Goal: Task Accomplishment & Management: Complete application form

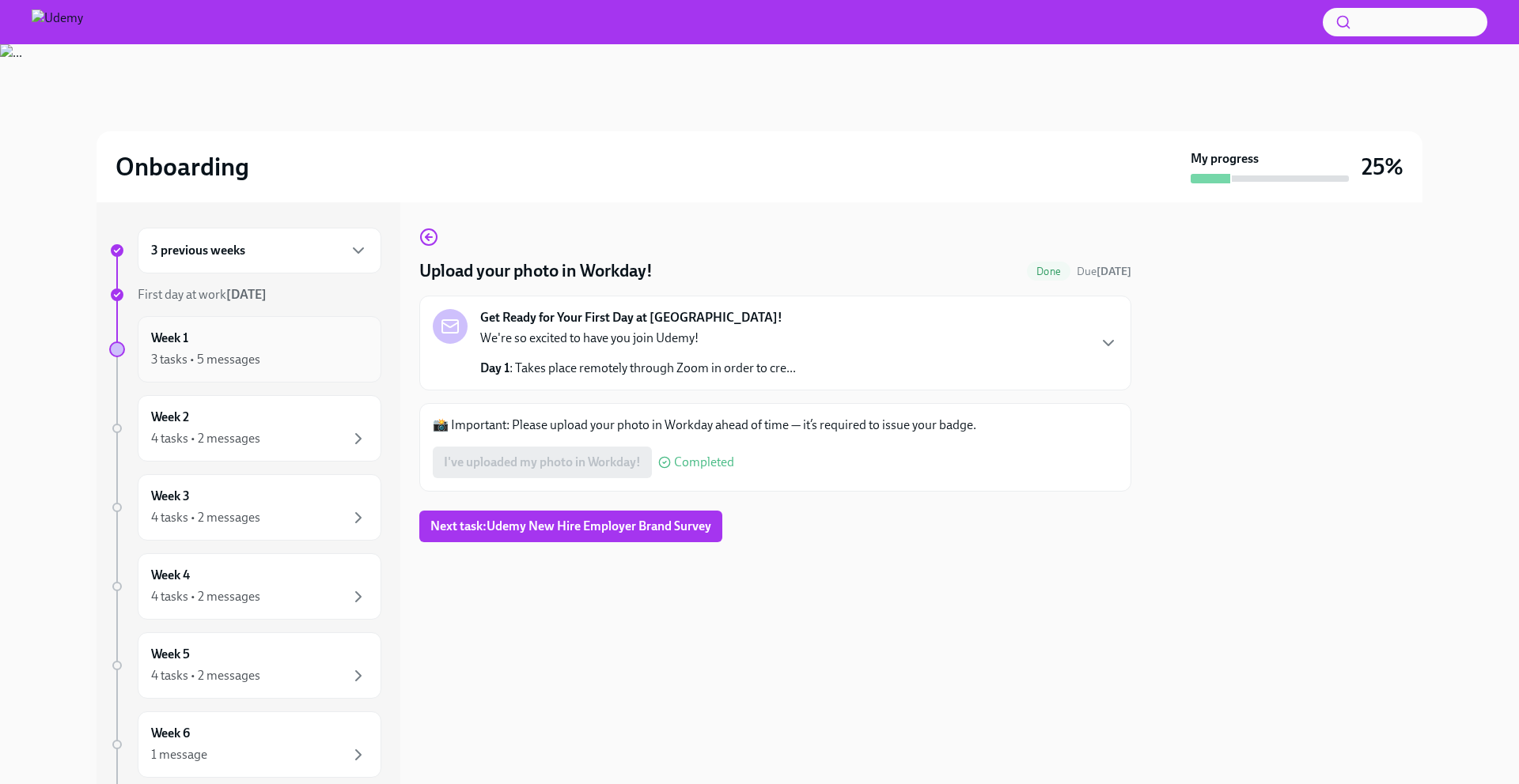
click at [300, 356] on div "3 tasks • 5 messages" at bounding box center [259, 360] width 217 height 19
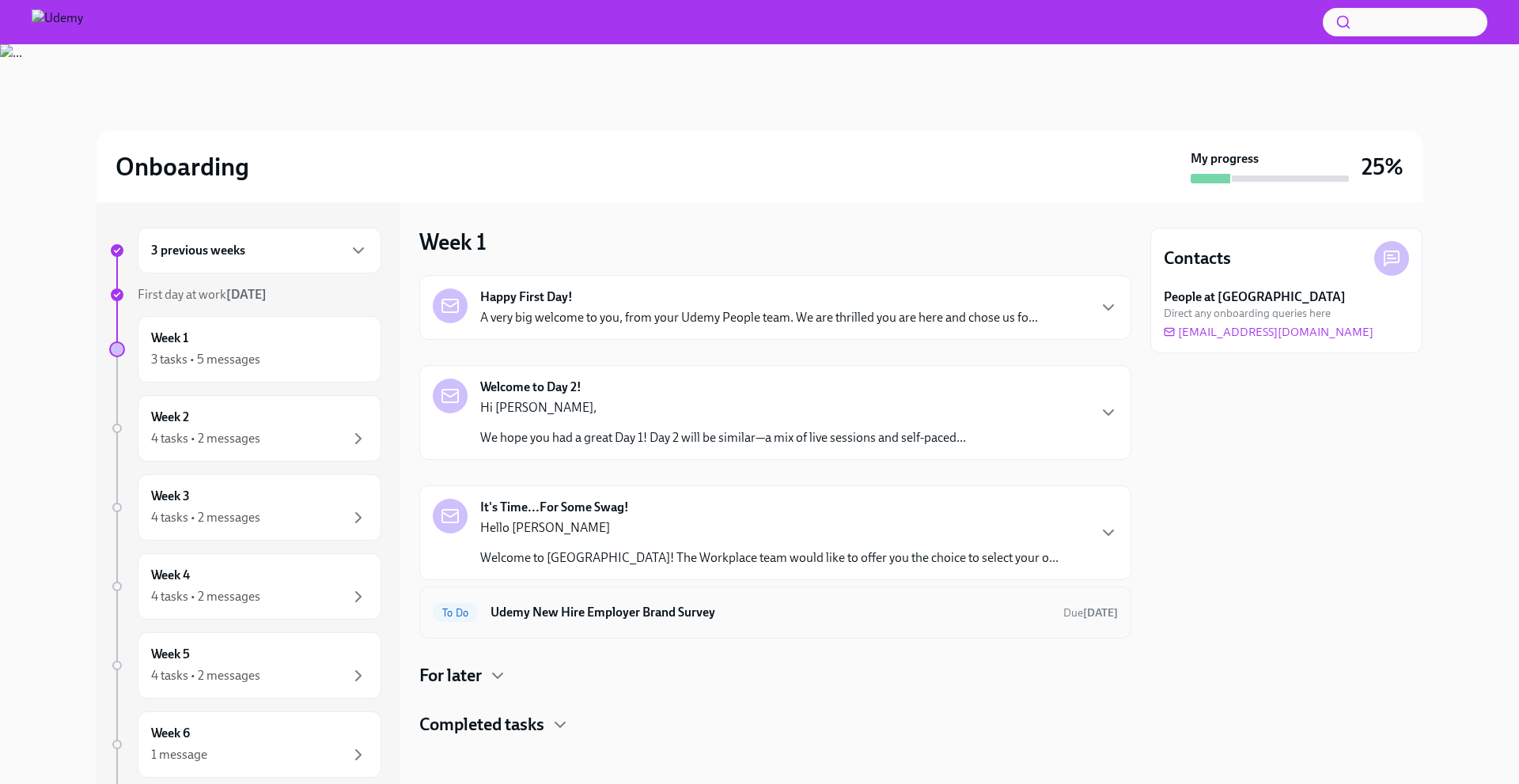
click at [669, 622] on div "To Do Udemy New Hire Employer Brand Survey Due in 2 days" at bounding box center [775, 612] width 685 height 26
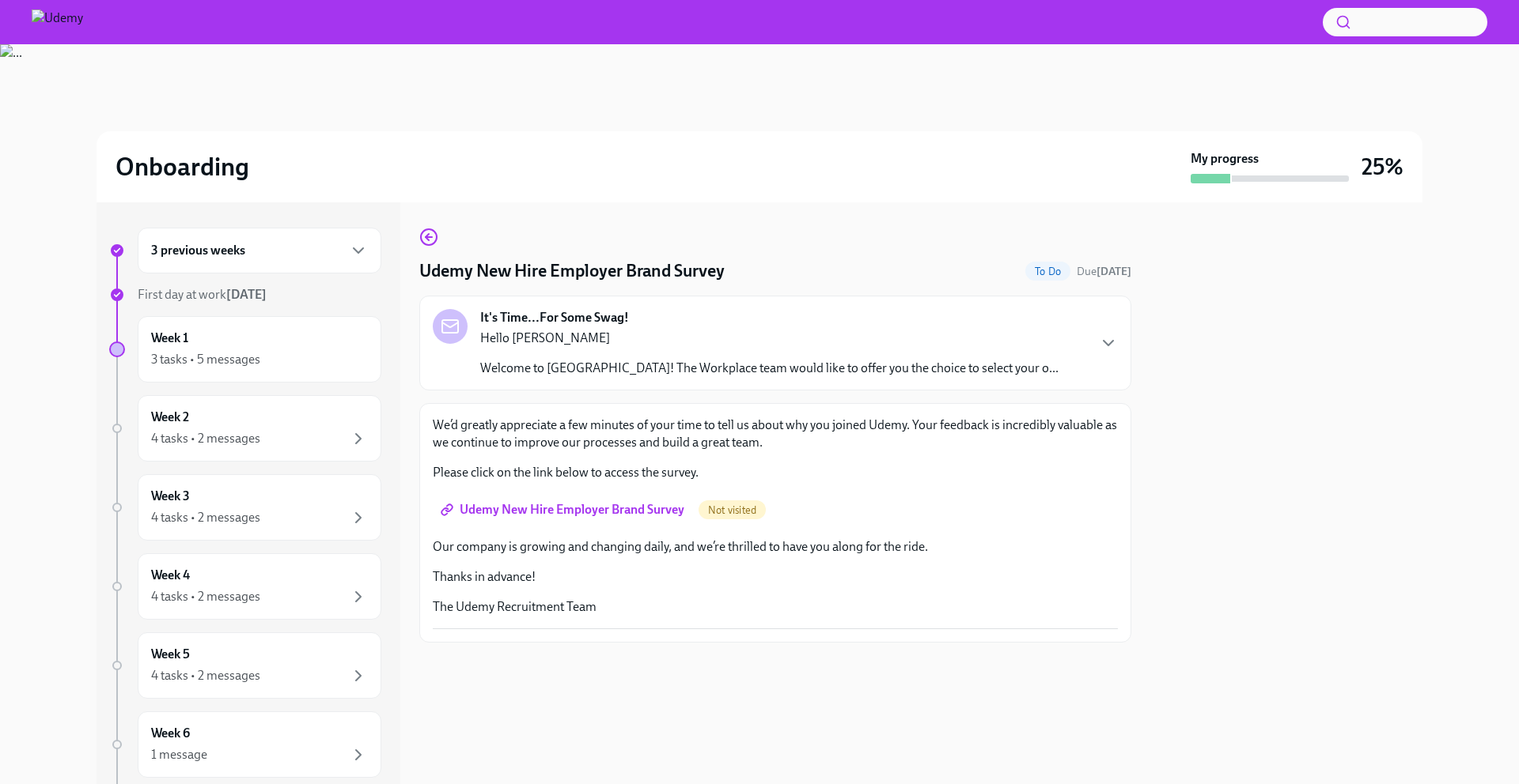
click at [244, 252] on h6 "3 previous weeks" at bounding box center [198, 251] width 94 height 17
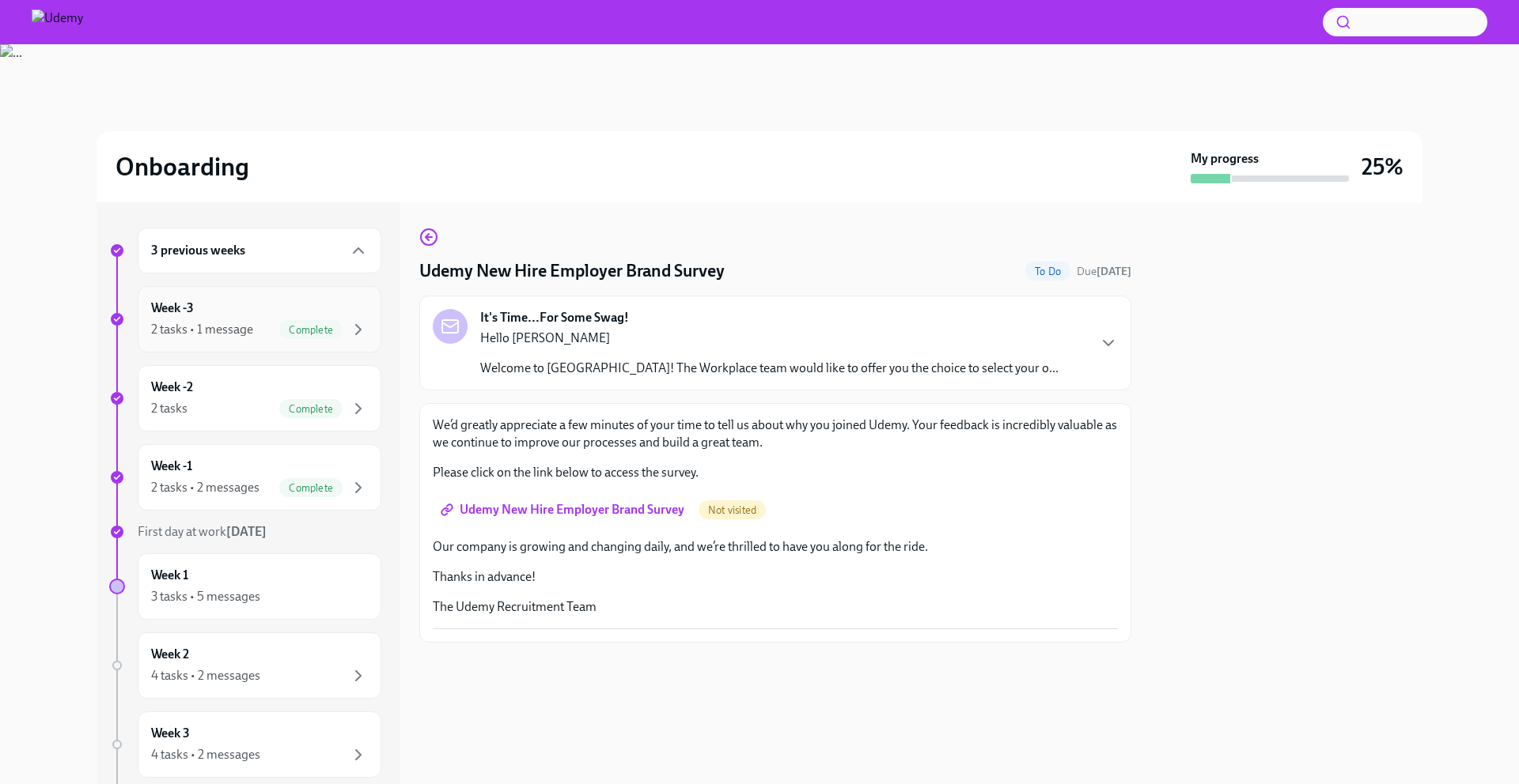
click at [224, 300] on div "Week -3 2 tasks • 1 message Complete" at bounding box center [259, 319] width 217 height 39
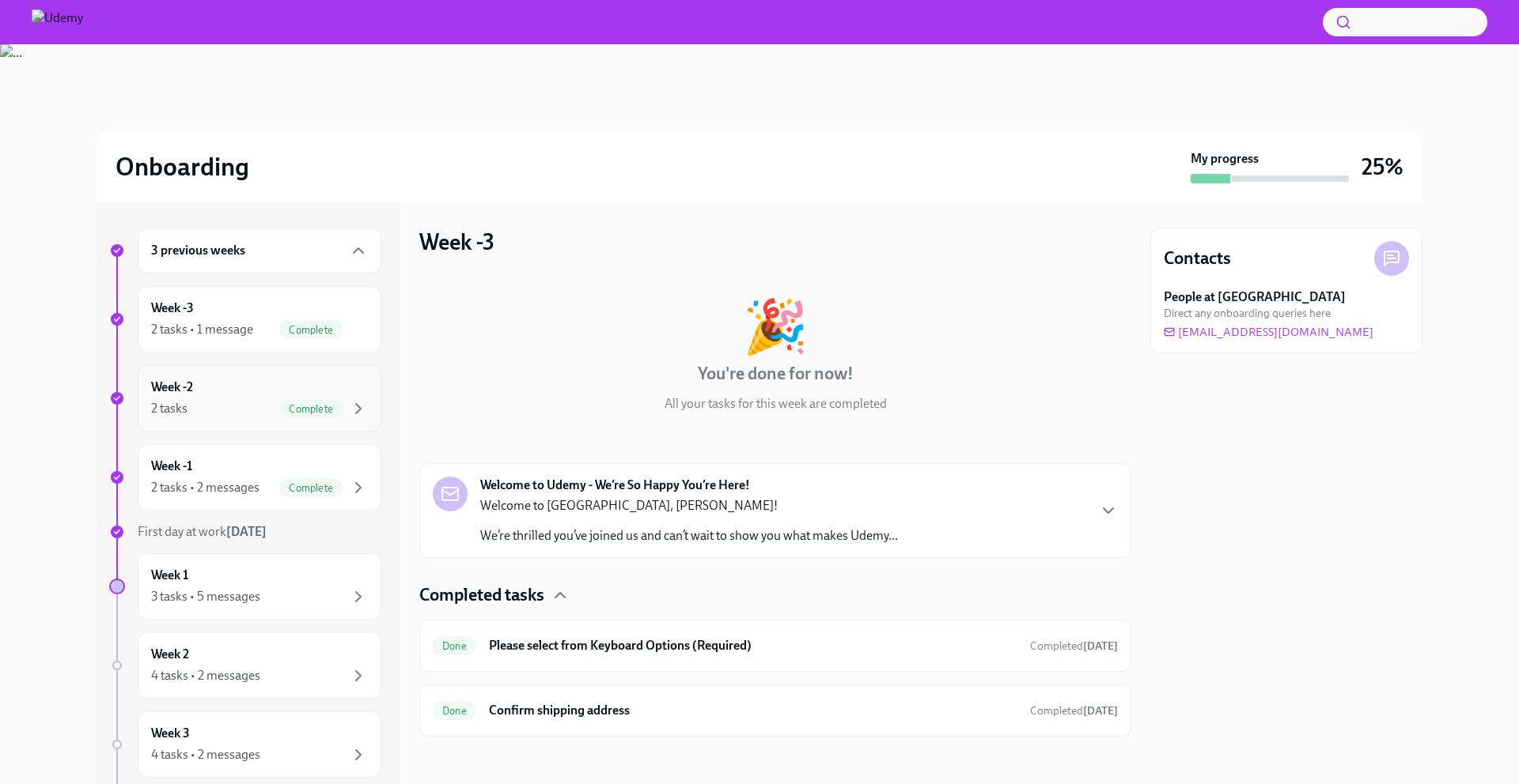
click at [224, 392] on div "Week -2 2 tasks Complete" at bounding box center [259, 398] width 217 height 39
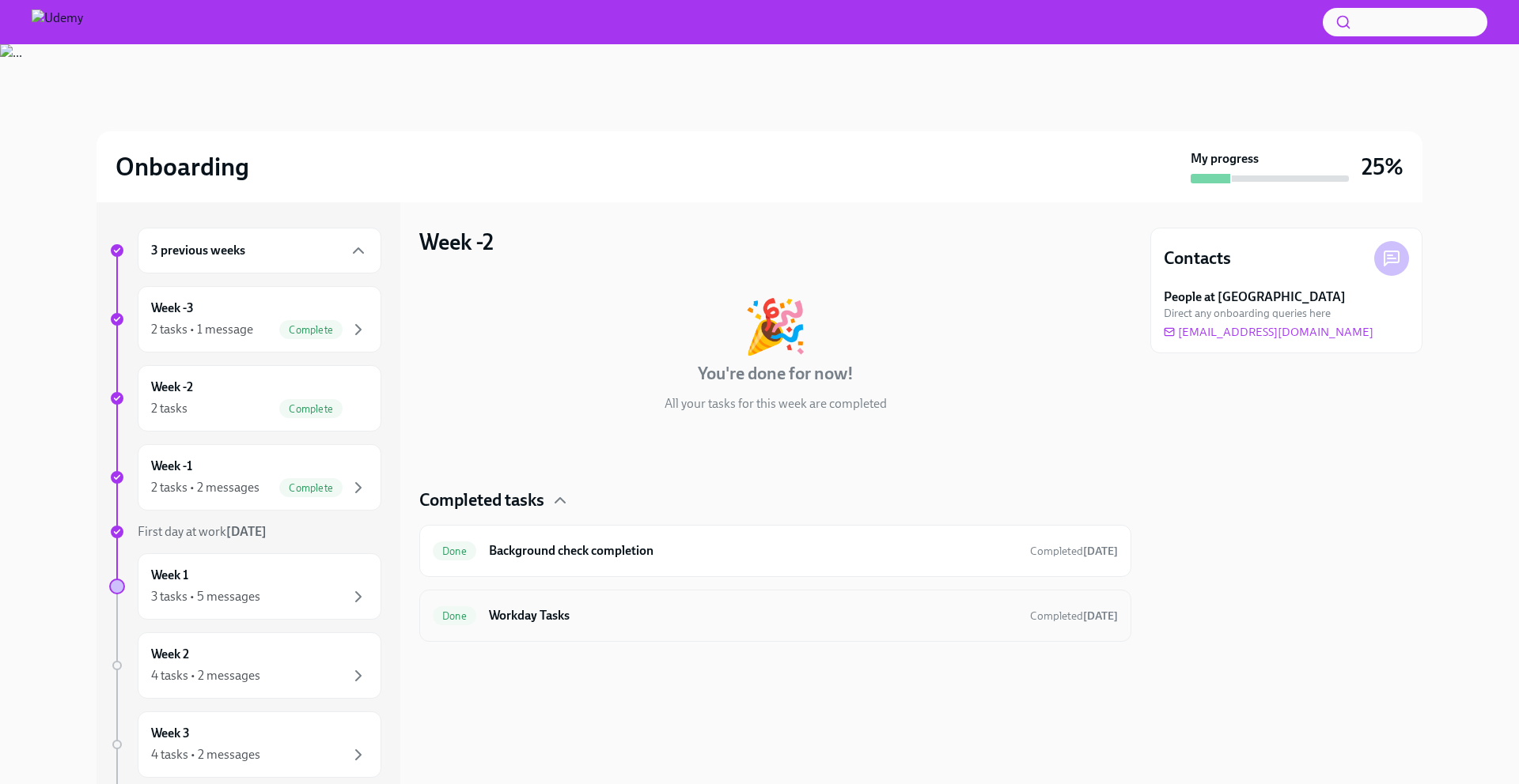
click at [715, 638] on div "Done Workday Tasks Completed [DATE]" at bounding box center [775, 615] width 712 height 52
click at [705, 625] on div "Done Workday Tasks Completed [DATE]" at bounding box center [775, 616] width 685 height 26
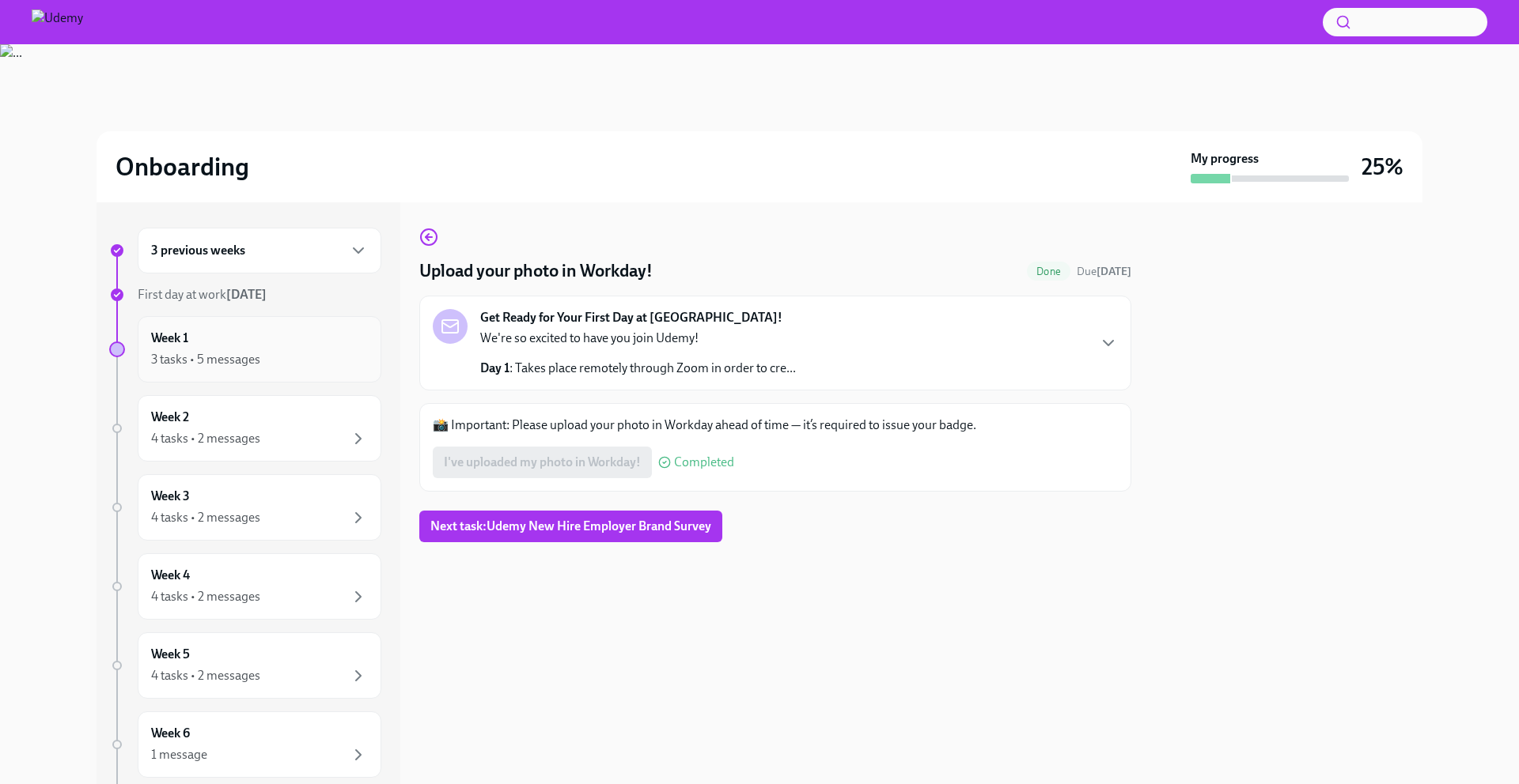
click at [253, 331] on div "Week 1 3 tasks • 5 messages" at bounding box center [259, 349] width 217 height 39
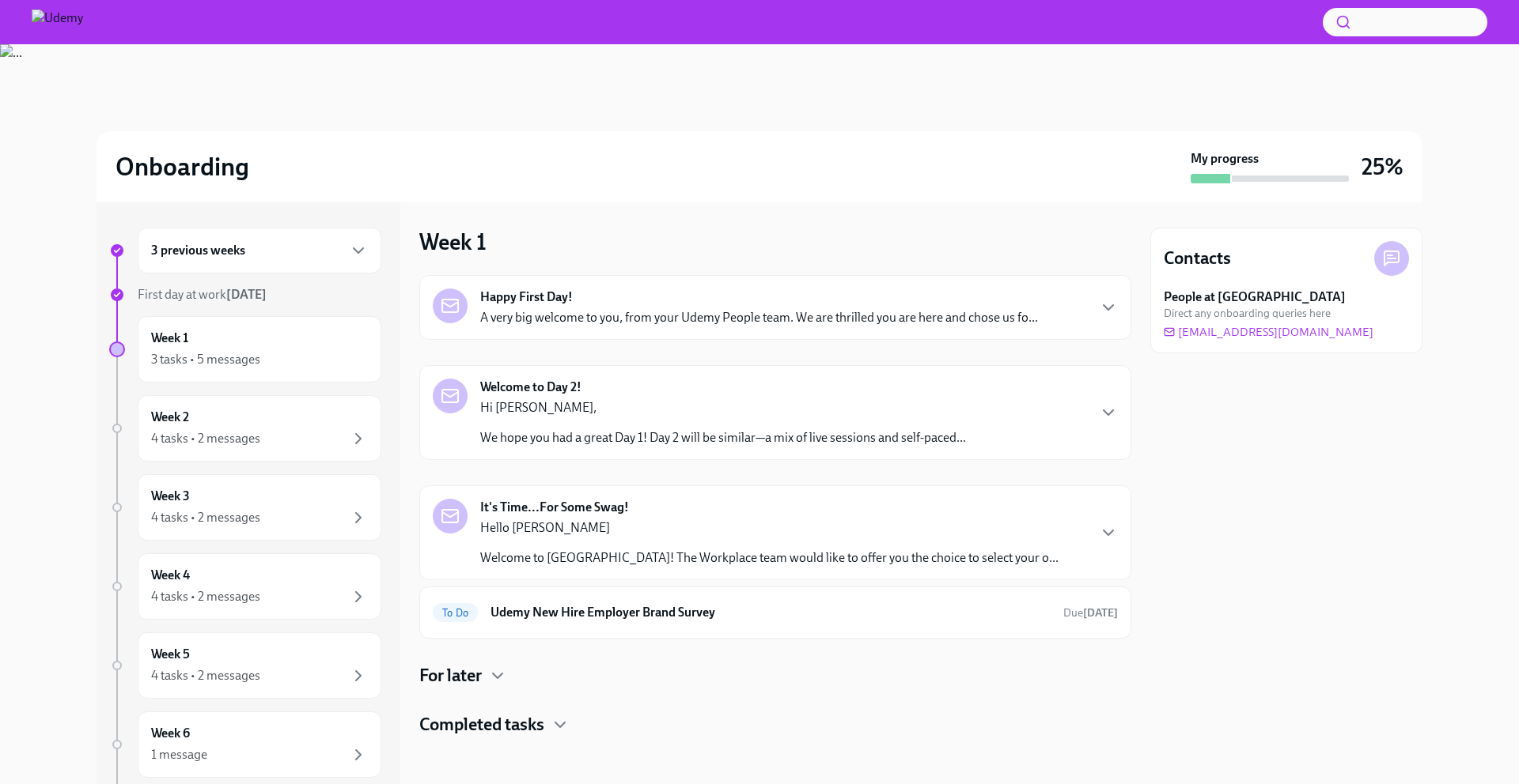
click at [238, 238] on div "3 previous weeks" at bounding box center [259, 251] width 243 height 46
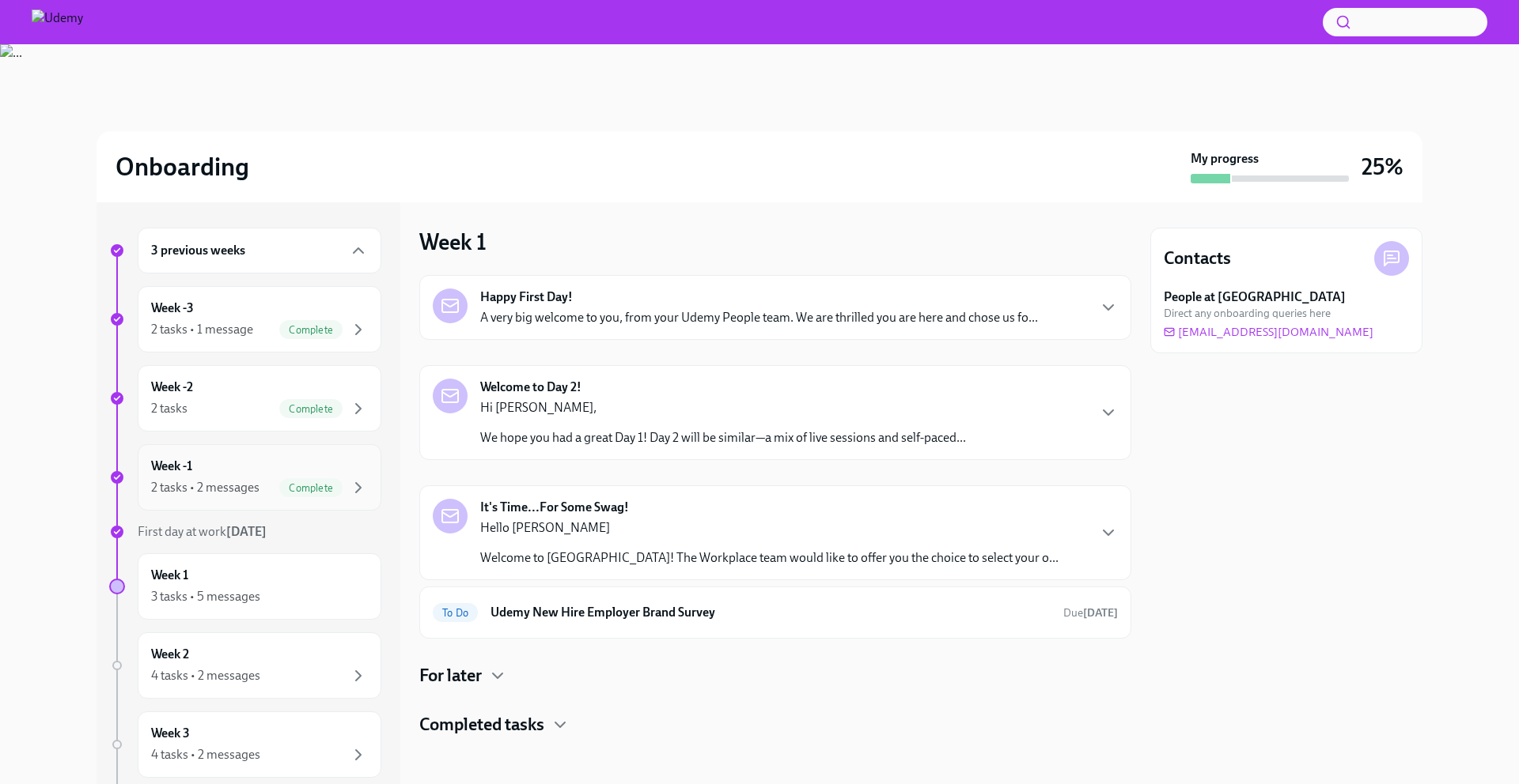
click at [209, 476] on div "Week -1 2 tasks • 2 messages Complete" at bounding box center [259, 477] width 217 height 39
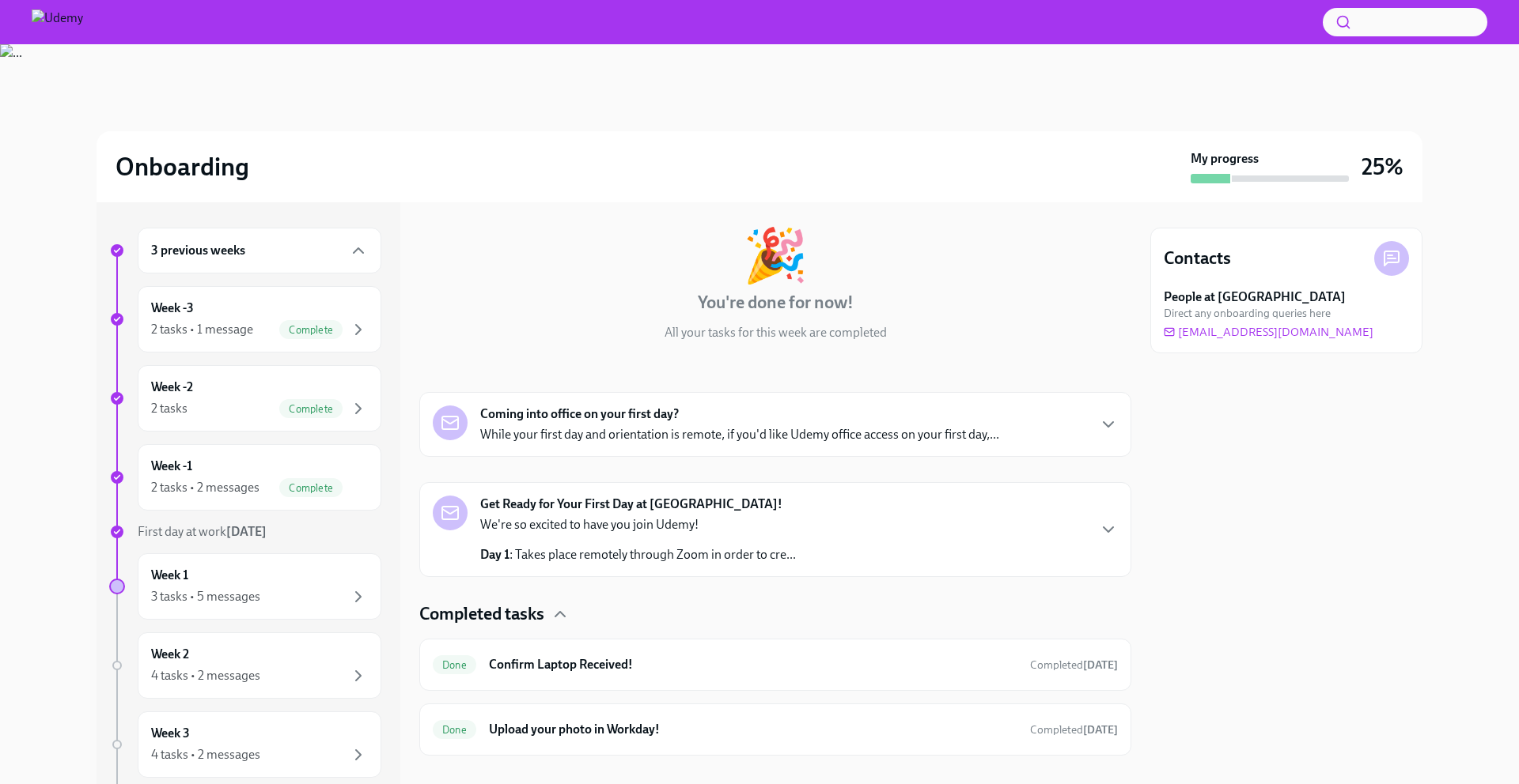
scroll to position [92, 0]
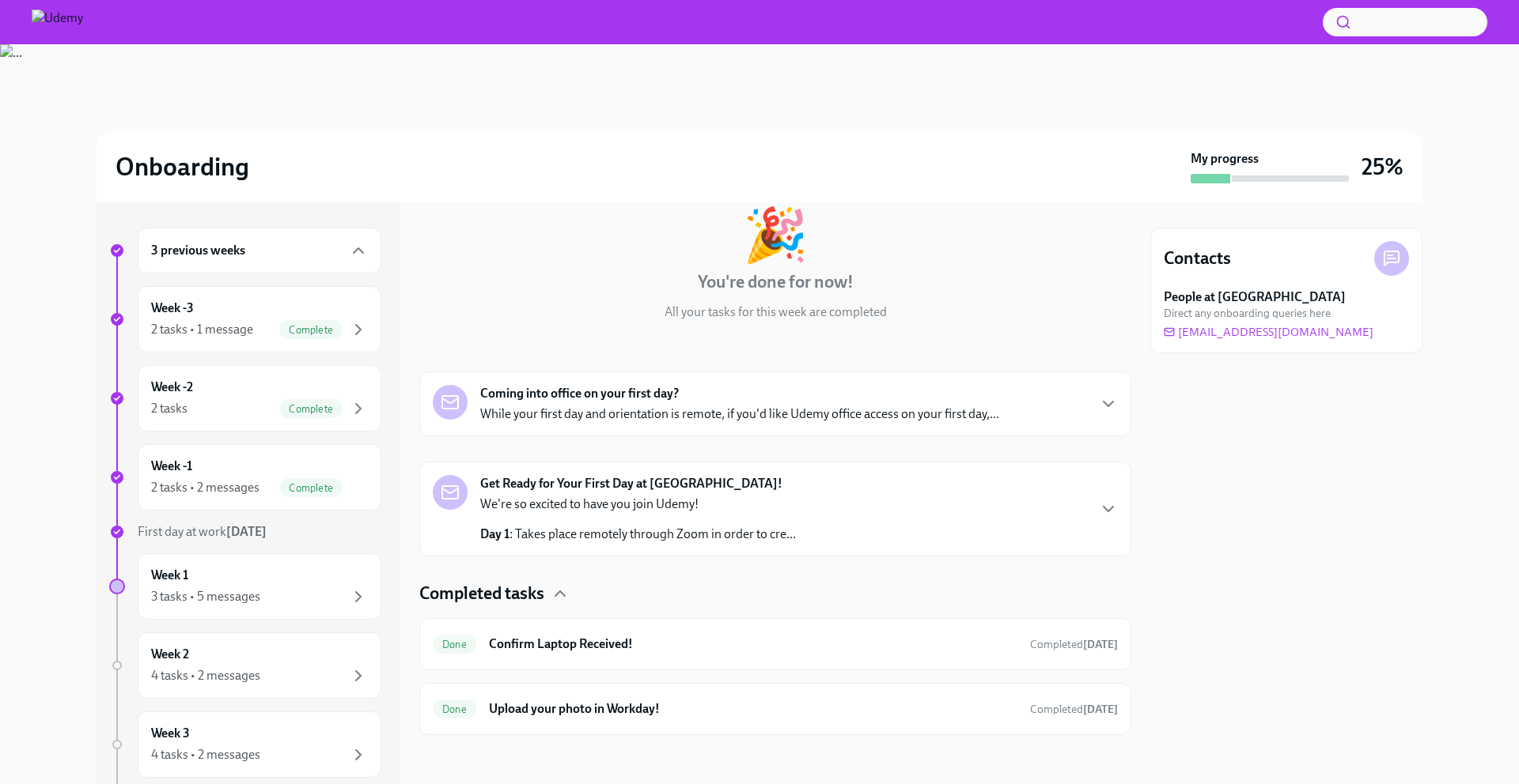
click at [790, 506] on p "We're so excited to have you join Udemy!" at bounding box center [637, 505] width 316 height 17
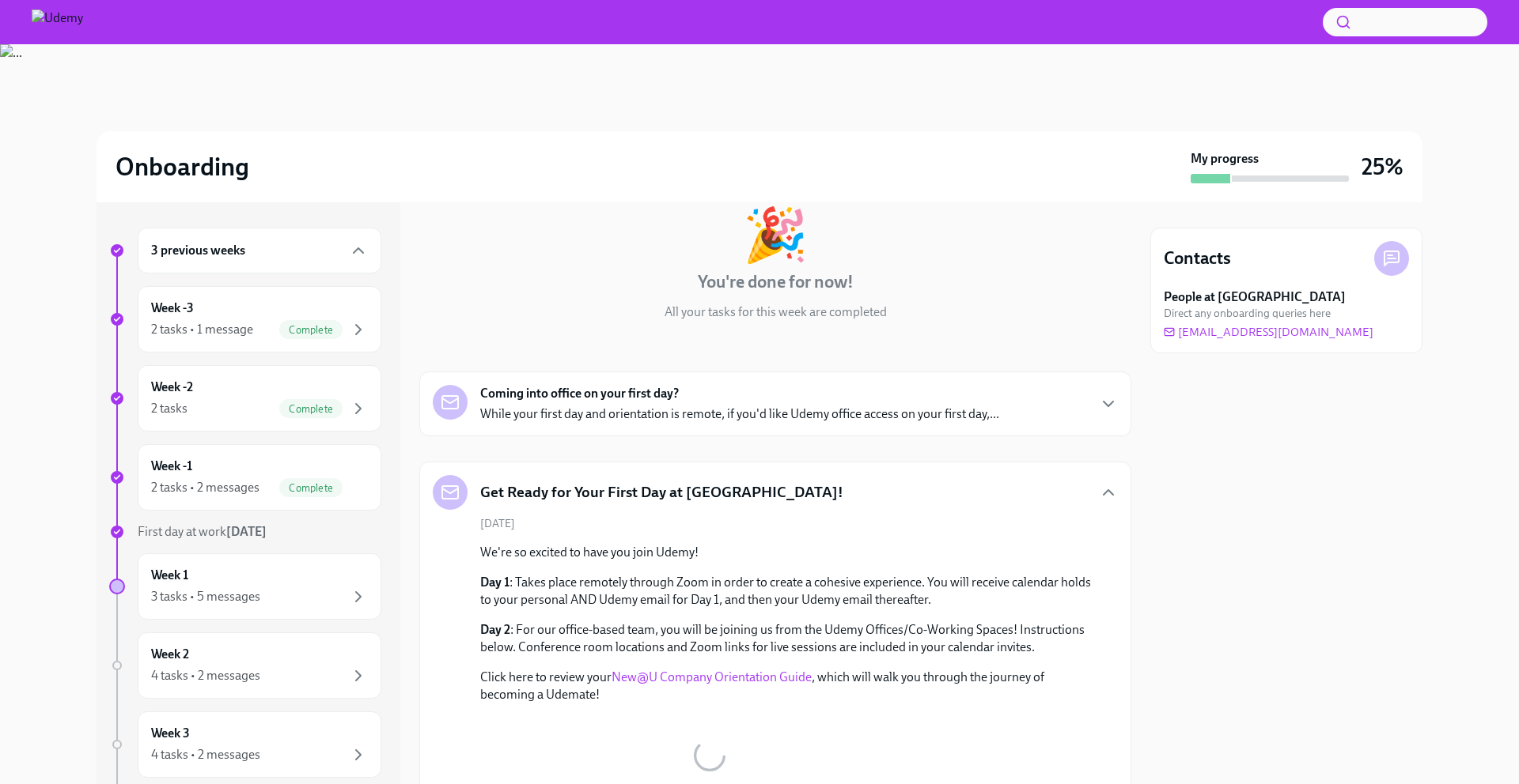
click at [802, 405] on p "While your first day and orientation is remote, if you'd like Udemy office acce…" at bounding box center [739, 414] width 519 height 17
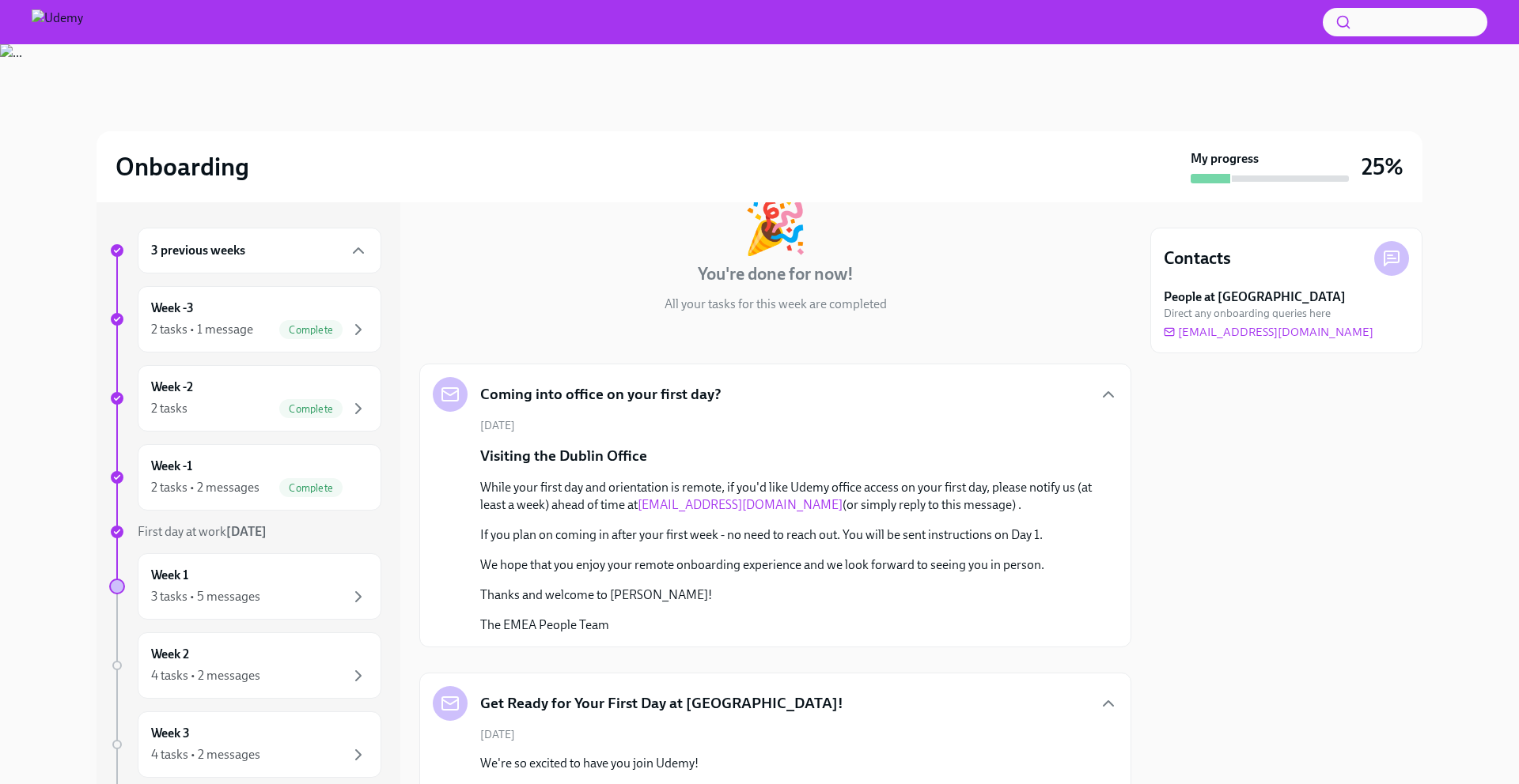
scroll to position [0, 0]
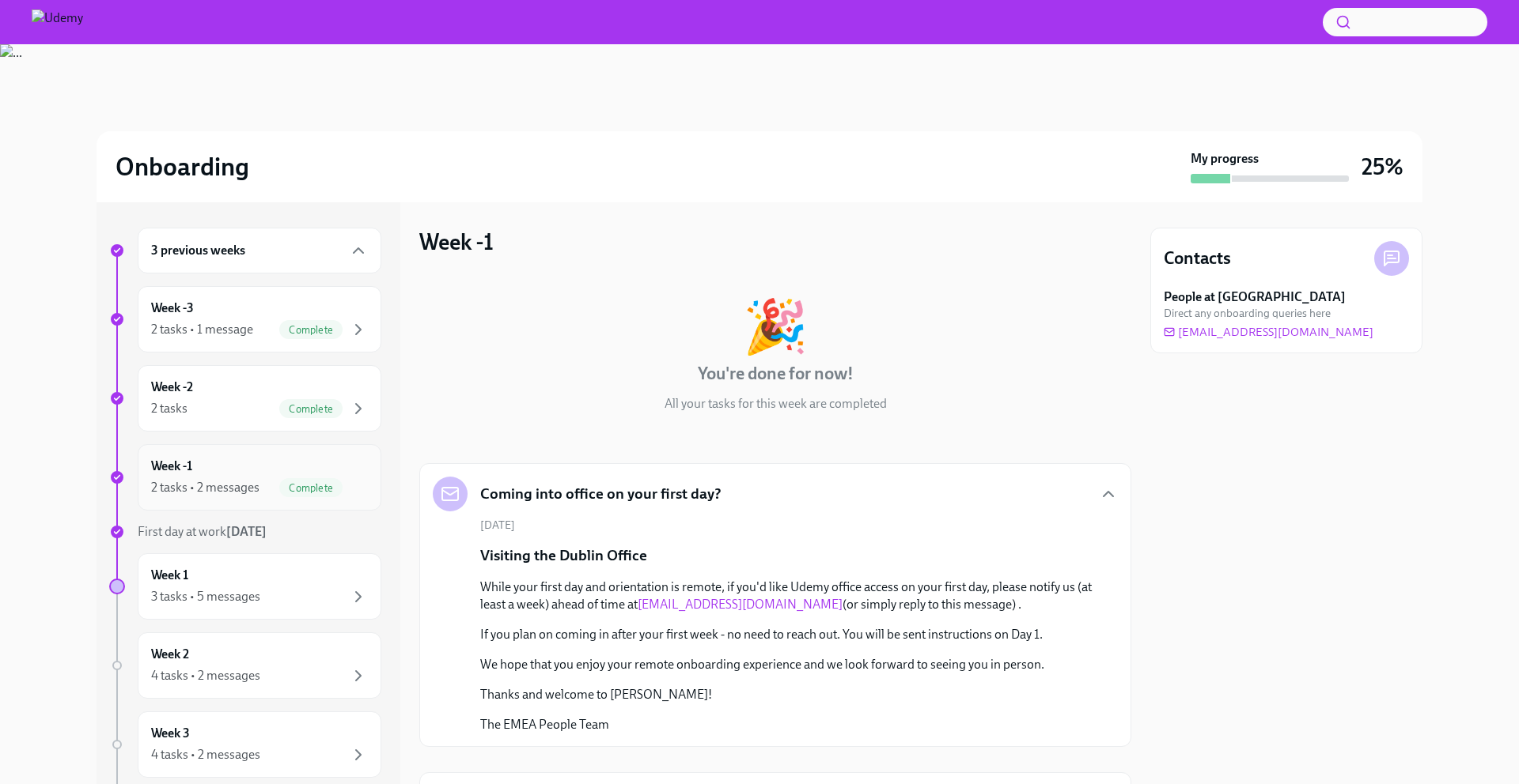
click at [301, 492] on span "Complete" at bounding box center [311, 488] width 63 height 11
click at [288, 469] on div "Week -1 2 tasks • 2 messages Complete" at bounding box center [259, 477] width 217 height 39
click at [297, 409] on span "Complete" at bounding box center [311, 409] width 63 height 11
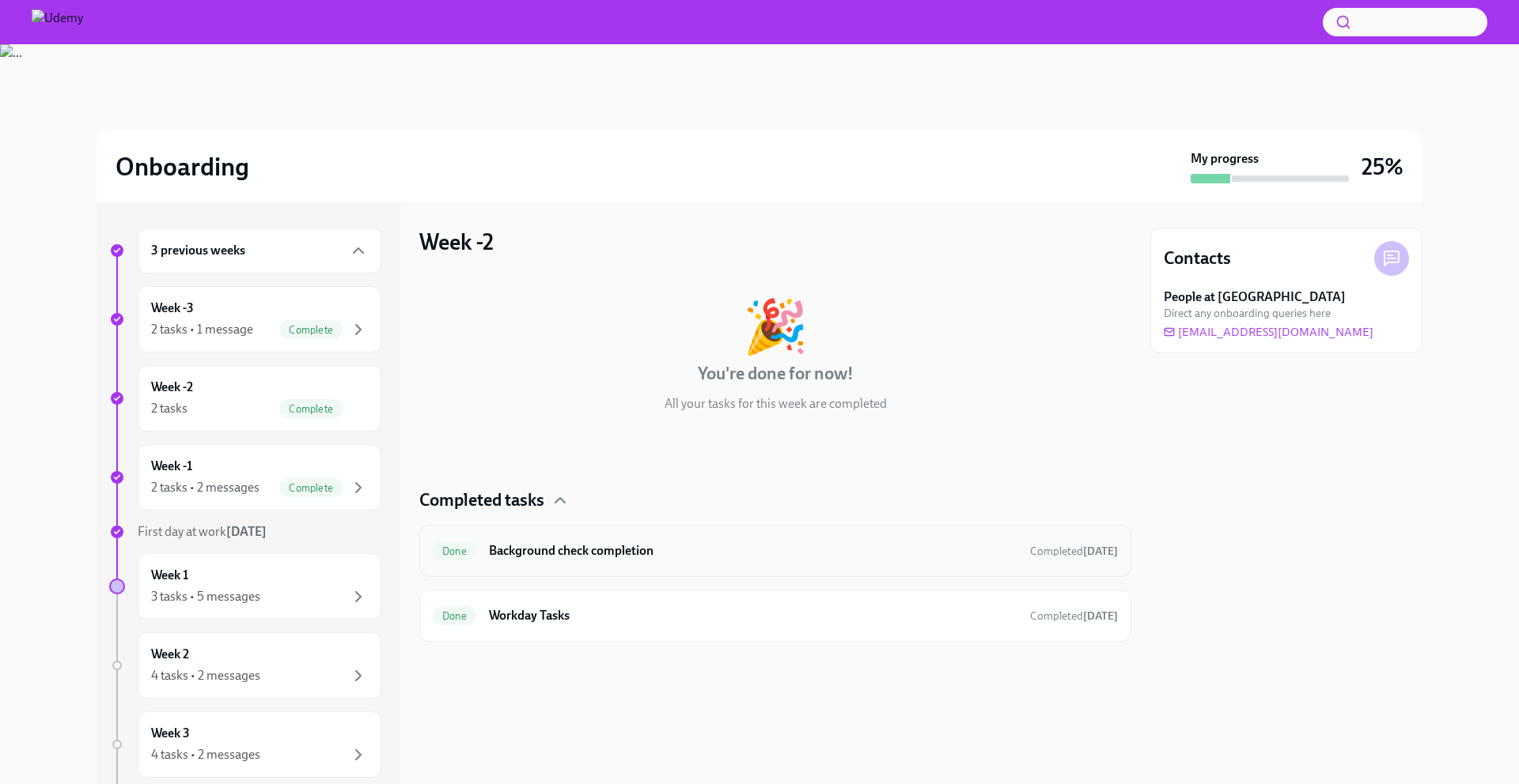
click at [632, 560] on div "Done Background check completion Completed [DATE]" at bounding box center [775, 551] width 685 height 26
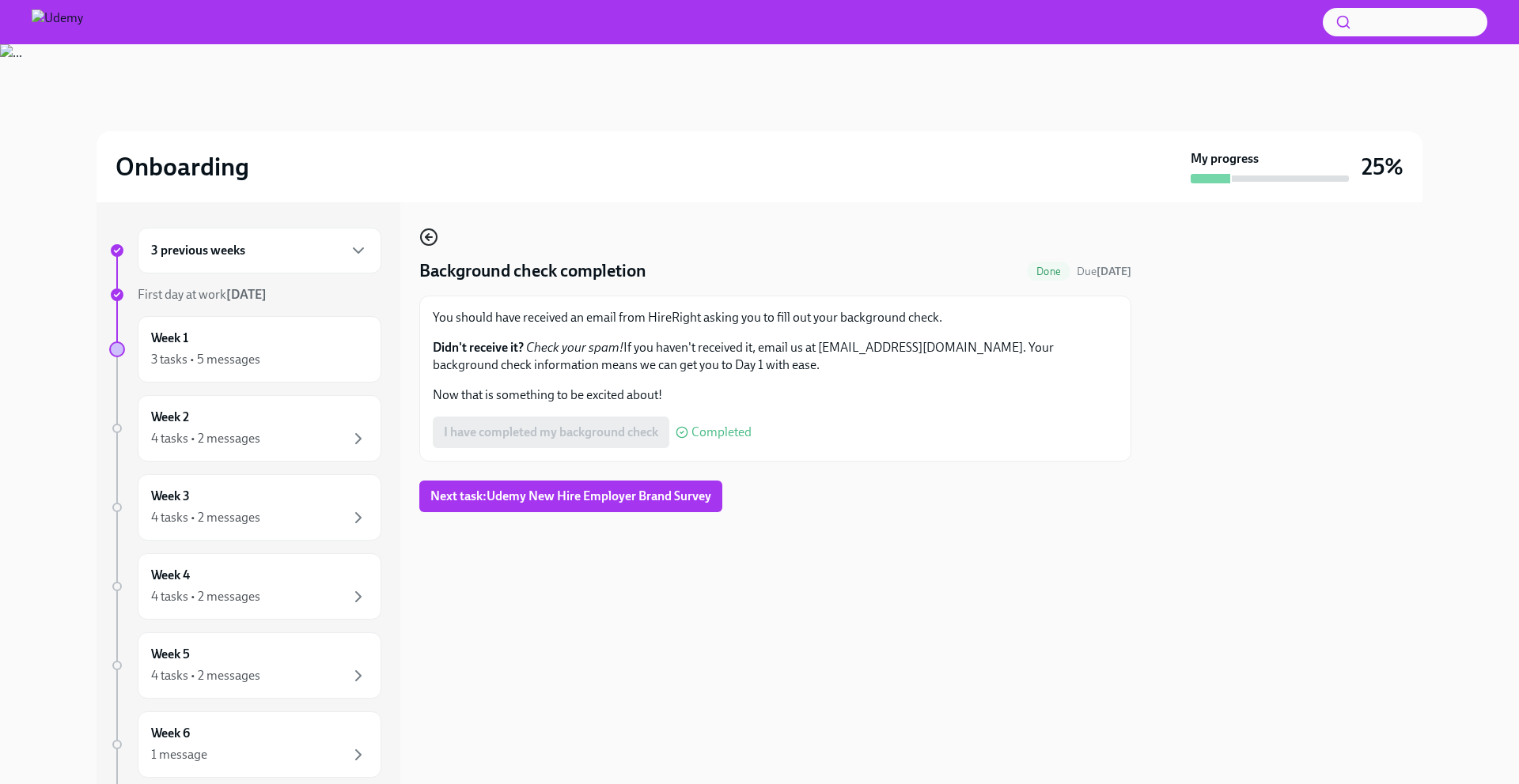
click at [434, 231] on circle "button" at bounding box center [428, 237] width 16 height 16
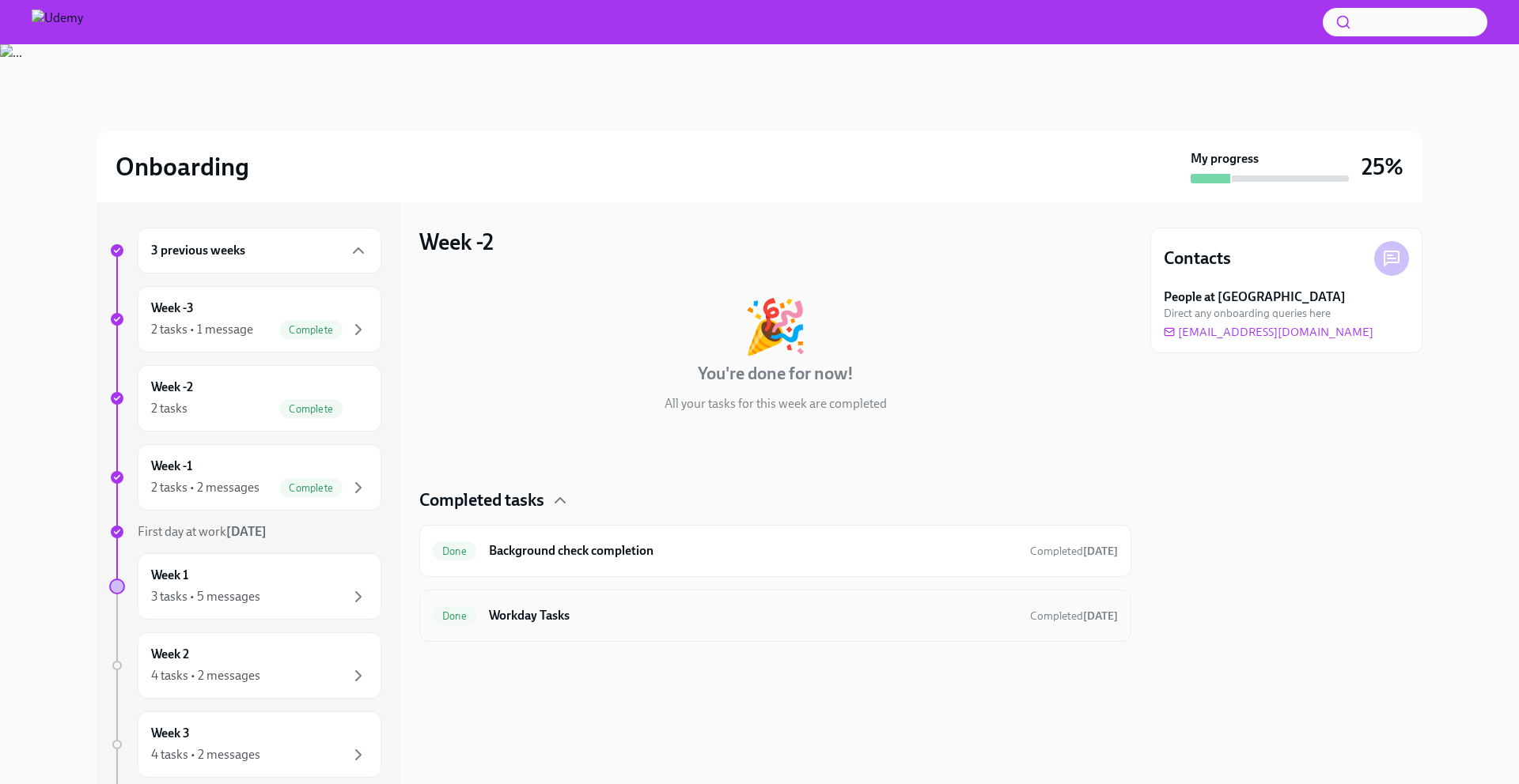
click at [581, 601] on div "Done Workday Tasks Completed [DATE]" at bounding box center [775, 615] width 712 height 52
click at [553, 617] on h6 "Workday Tasks" at bounding box center [753, 616] width 529 height 17
